Goal: Information Seeking & Learning: Understand process/instructions

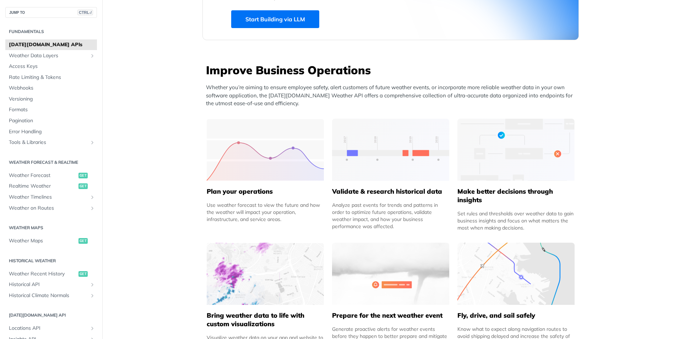
scroll to position [284, 0]
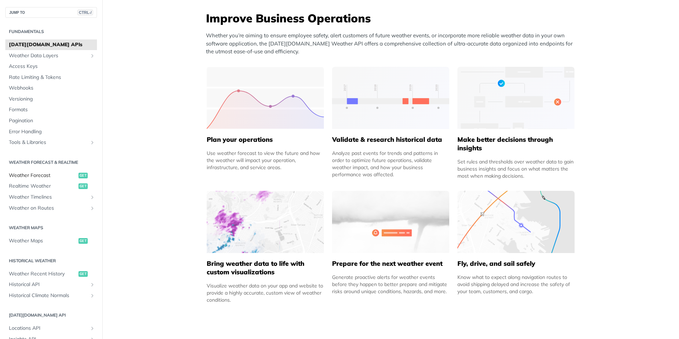
click at [42, 174] on span "Weather Forecast" at bounding box center [43, 175] width 68 height 7
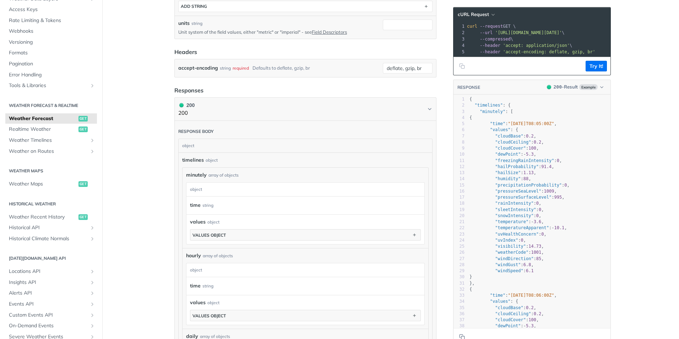
scroll to position [133, 0]
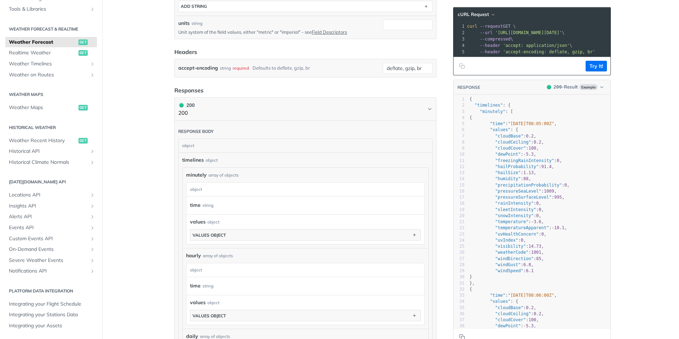
click at [123, 185] on main "JUMP TO CTRL-/ Fundamentals Tomorrow.io APIs Weather Data Layers Core Probabili…" at bounding box center [339, 193] width 679 height 879
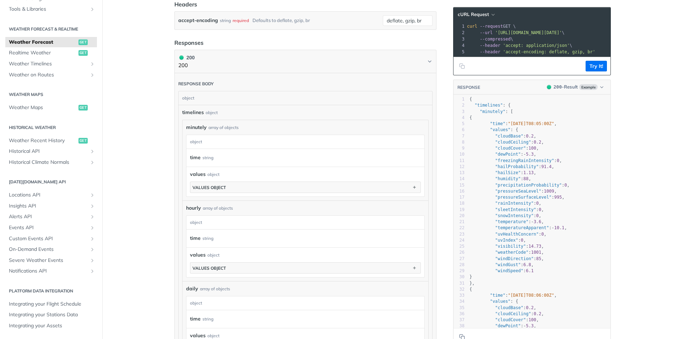
scroll to position [391, 0]
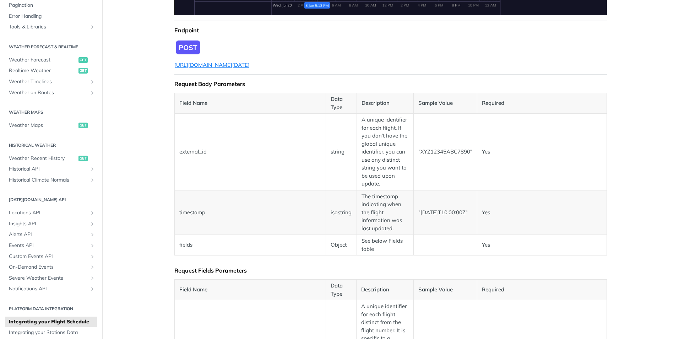
scroll to position [355, 0]
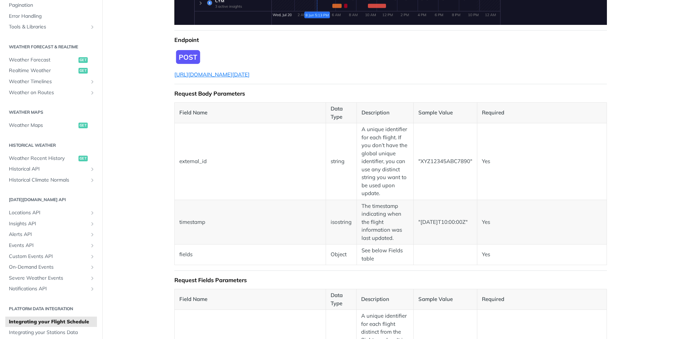
click at [238, 222] on td "timestamp" at bounding box center [250, 222] width 151 height 45
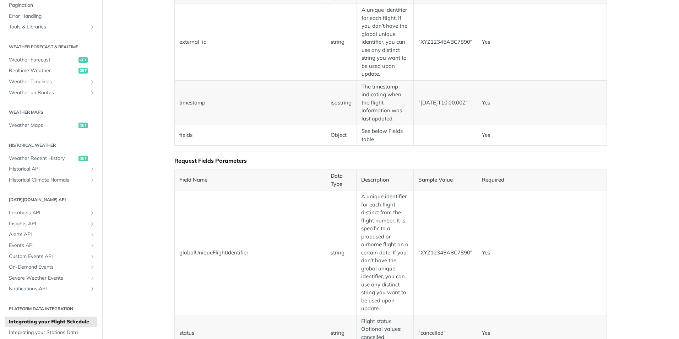
scroll to position [462, 0]
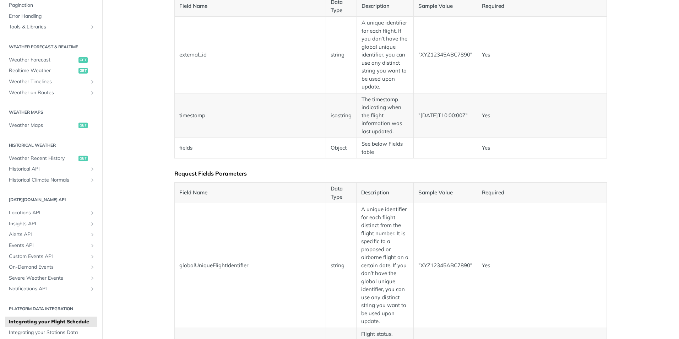
click at [183, 151] on td "fields" at bounding box center [250, 148] width 151 height 21
click at [326, 147] on td "Object" at bounding box center [341, 148] width 31 height 21
click at [329, 147] on td "Object" at bounding box center [341, 148] width 31 height 21
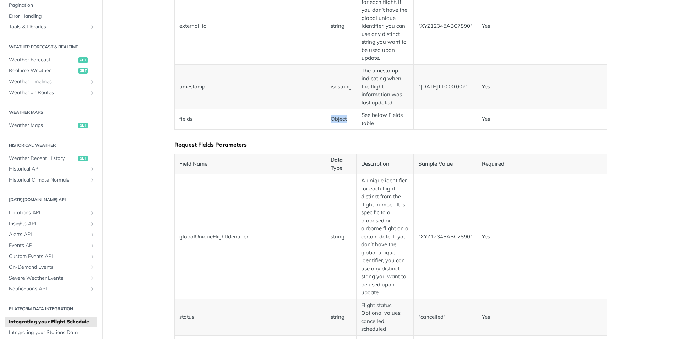
scroll to position [355, 0]
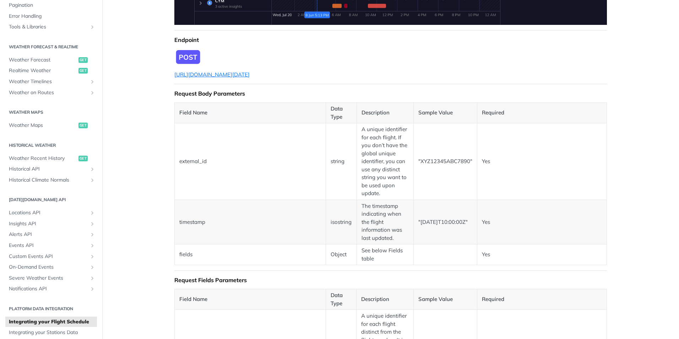
click at [191, 159] on td "external_id" at bounding box center [250, 161] width 151 height 77
copy td "external_id"
click at [190, 219] on td "timestamp" at bounding box center [250, 222] width 151 height 45
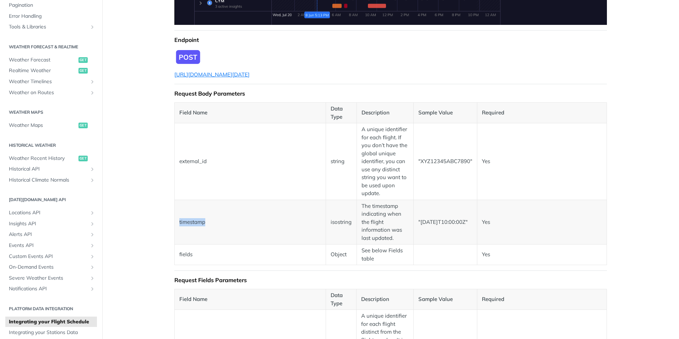
copy td "timestamp"
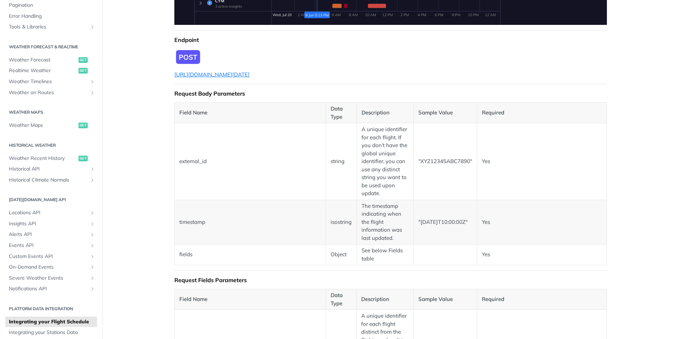
drag, startPoint x: 172, startPoint y: 250, endPoint x: 178, endPoint y: 254, distance: 7.2
click at [178, 254] on td "fields" at bounding box center [250, 254] width 151 height 21
click at [326, 225] on td "isostring" at bounding box center [341, 222] width 31 height 45
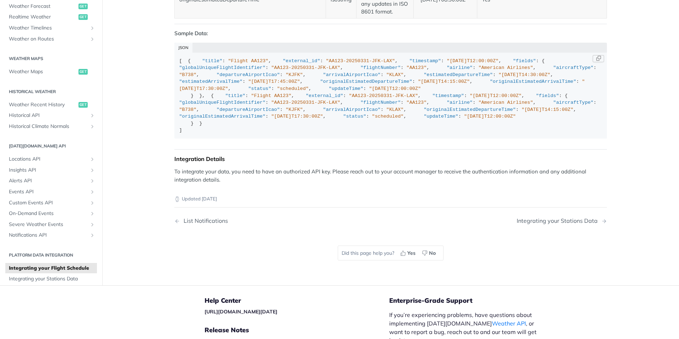
scroll to position [1101, 0]
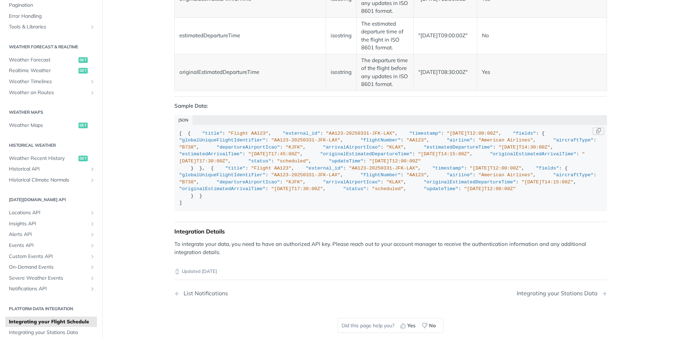
click at [283, 136] on span ""external_id"" at bounding box center [301, 133] width 37 height 5
copy span "external_id"
click at [409, 136] on span ""timestamp"" at bounding box center [425, 133] width 32 height 5
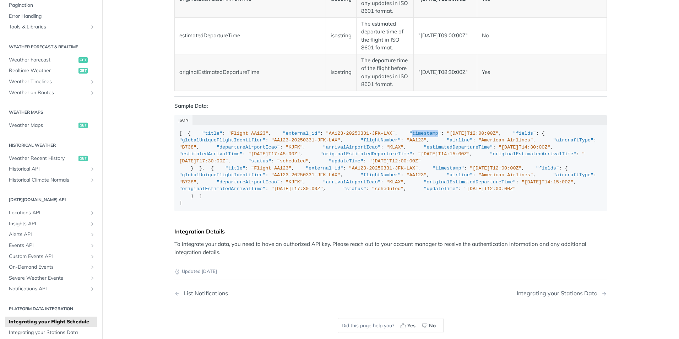
copy span "timestamp"
click at [186, 153] on div "[ { "title" : "Flight AA123" , "external_id" : "AA123-20250331-JFK-LAX" , "time…" at bounding box center [390, 168] width 423 height 76
